Goal: Task Accomplishment & Management: Manage account settings

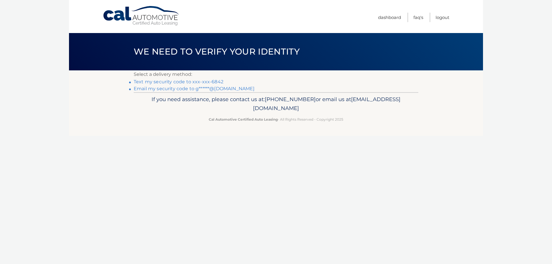
click at [192, 82] on link "Text my security code to xxx-xxx-6842" at bounding box center [179, 81] width 90 height 5
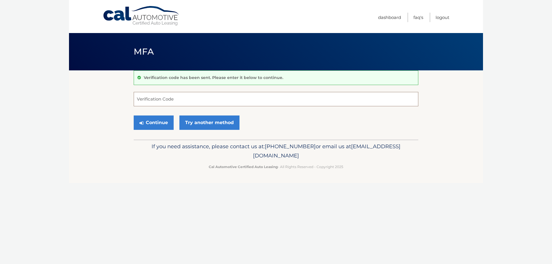
click at [171, 100] on input "Verification Code" at bounding box center [276, 99] width 285 height 14
type input "390351"
click at [134, 116] on button "Continue" at bounding box center [154, 123] width 40 height 14
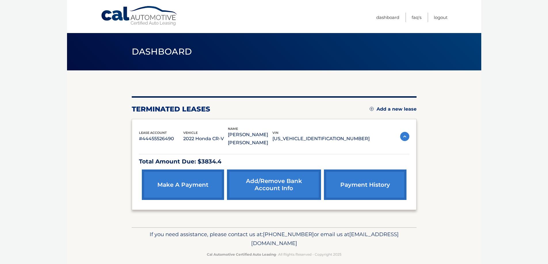
click at [88, 222] on section "You are registered for this site, but you haven't enrolled in online payments. …" at bounding box center [274, 148] width 414 height 157
